Goal: Find specific page/section: Find specific page/section

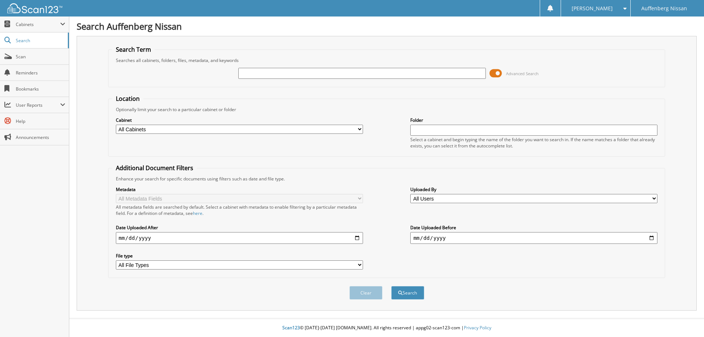
paste input "914585"
type input "914585"
click at [391, 286] on button "Search" at bounding box center [407, 293] width 33 height 14
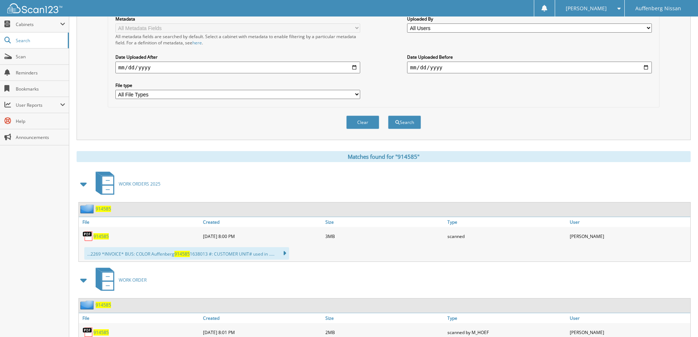
scroll to position [183, 0]
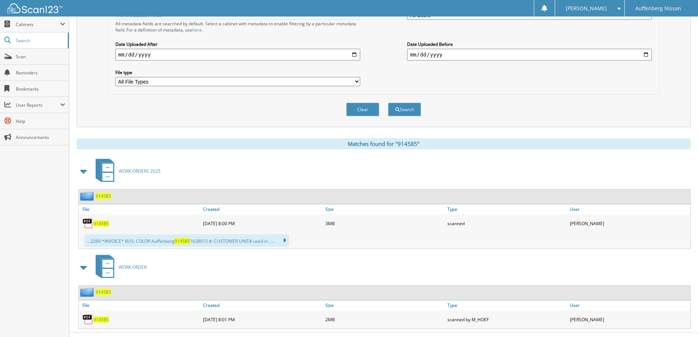
click at [103, 225] on span "914585" at bounding box center [100, 223] width 15 height 6
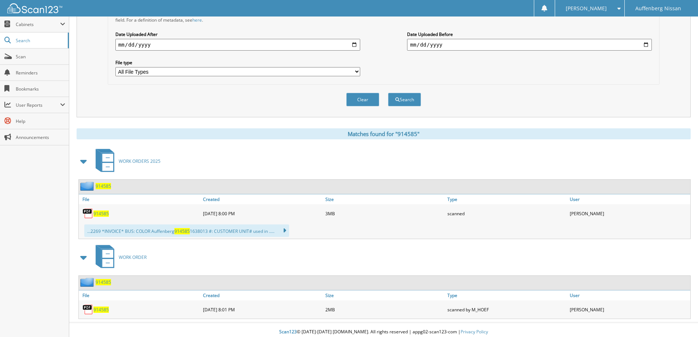
scroll to position [198, 0]
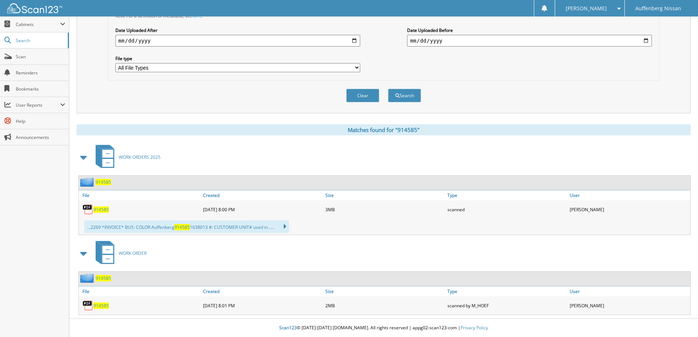
click at [102, 304] on span "914585" at bounding box center [100, 305] width 15 height 6
